Goal: Navigation & Orientation: Find specific page/section

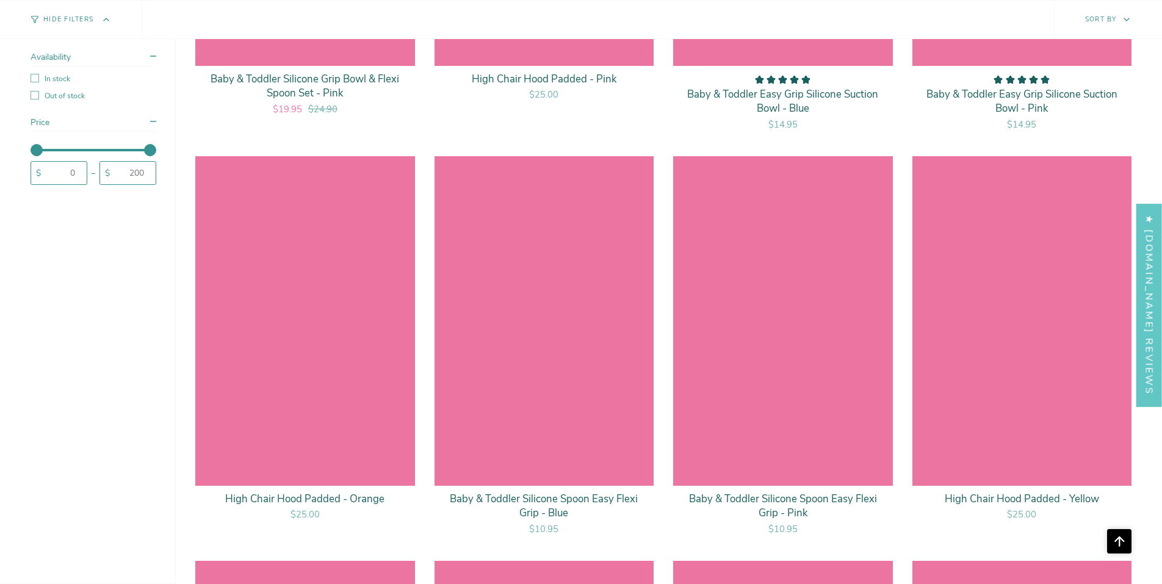
scroll to position [5705, 0]
